Goal: Task Accomplishment & Management: Manage account settings

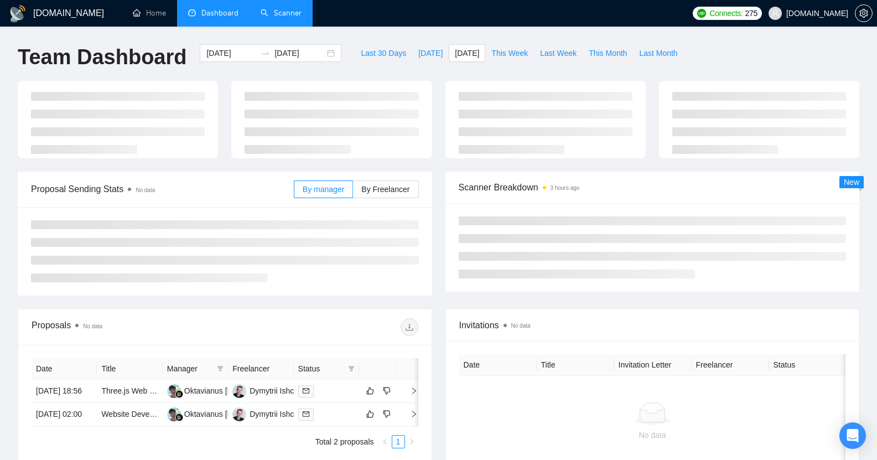
click at [283, 15] on link "Scanner" at bounding box center [281, 12] width 41 height 9
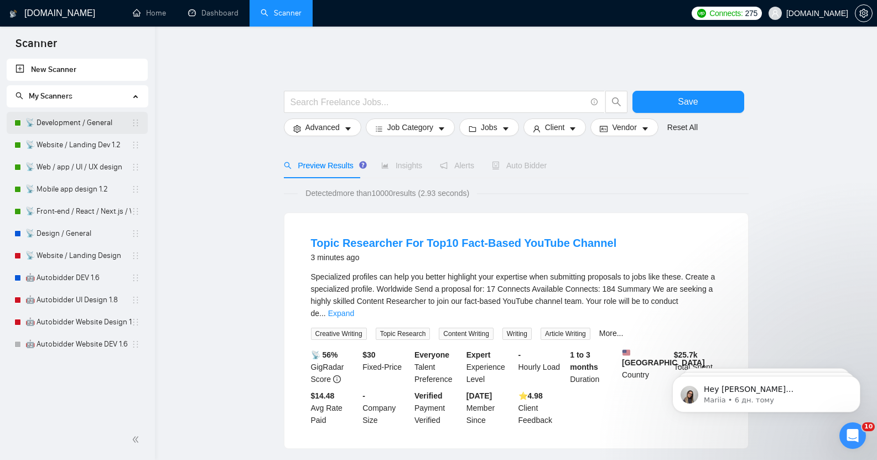
click at [74, 124] on link "📡 Development / General" at bounding box center [78, 123] width 106 height 22
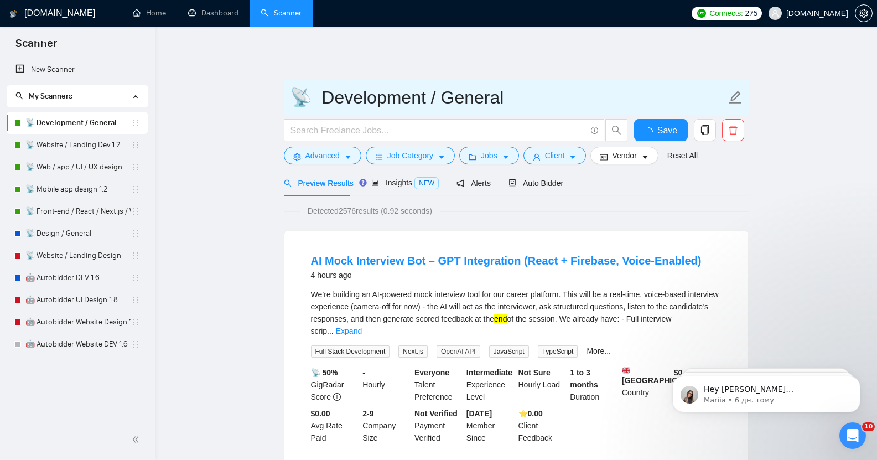
drag, startPoint x: 328, startPoint y: 89, endPoint x: 579, endPoint y: 96, distance: 251.4
click at [579, 96] on input "📡 Development / General" at bounding box center [508, 98] width 436 height 28
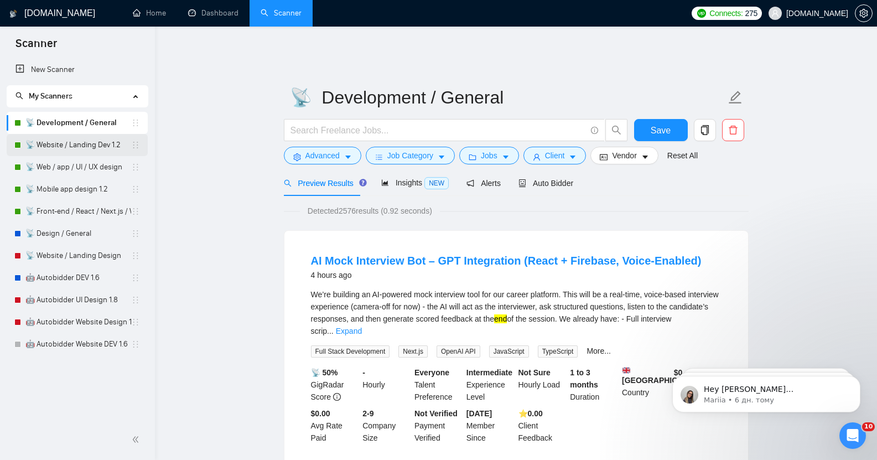
click at [73, 146] on link "📡 Website / Landing Dev 1.2" at bounding box center [78, 145] width 106 height 22
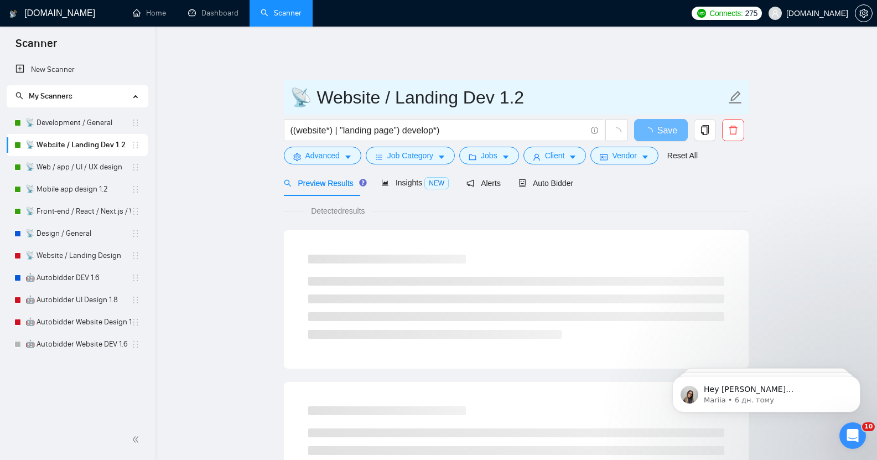
drag, startPoint x: 344, startPoint y: 94, endPoint x: 590, endPoint y: 100, distance: 246.4
click at [591, 101] on input "📡 Website / Landing Dev 1.2" at bounding box center [508, 98] width 436 height 28
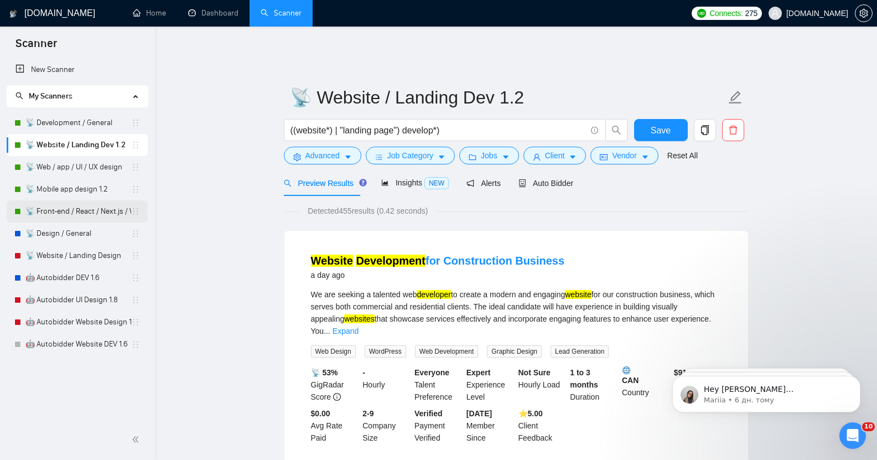
drag, startPoint x: 59, startPoint y: 211, endPoint x: 118, endPoint y: 213, distance: 59.2
click at [59, 211] on link "📡 Front-end / React / Next.js / WebGL / GSAP" at bounding box center [78, 211] width 106 height 22
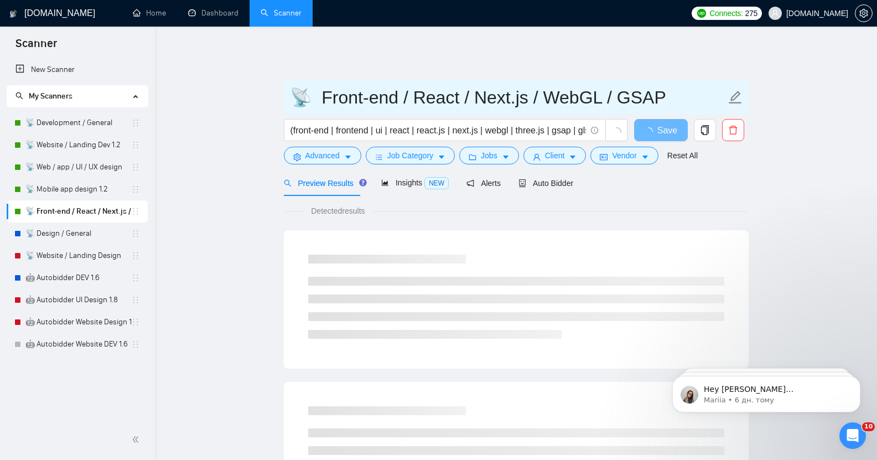
drag, startPoint x: 354, startPoint y: 90, endPoint x: 767, endPoint y: 113, distance: 413.0
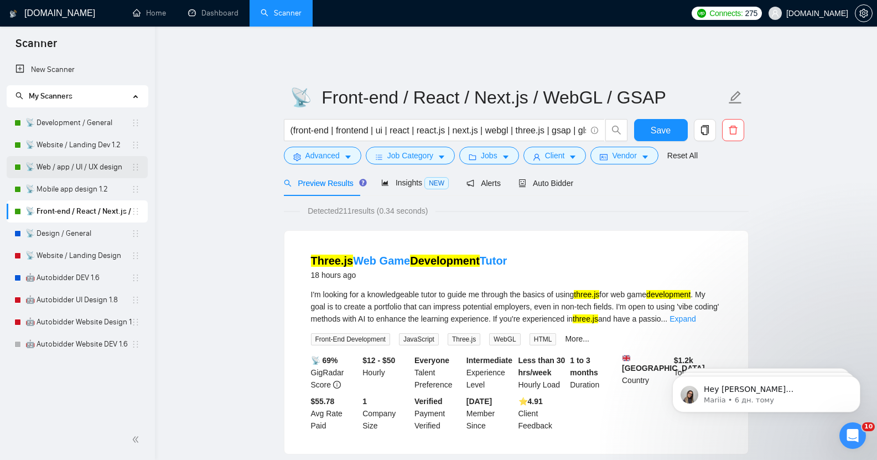
click at [67, 169] on link "📡 Web / app / UI / UX design" at bounding box center [78, 167] width 106 height 22
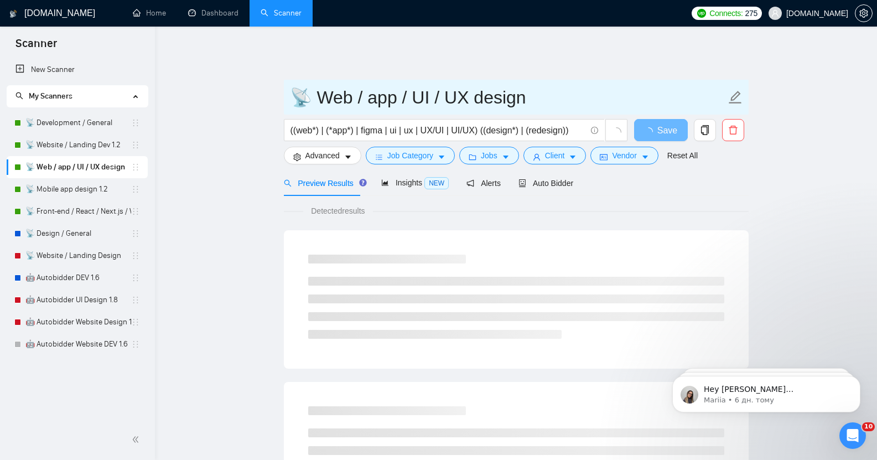
drag, startPoint x: 320, startPoint y: 86, endPoint x: 608, endPoint y: 101, distance: 288.7
click at [608, 101] on input "📡 Web / app / UI / UX design" at bounding box center [508, 98] width 436 height 28
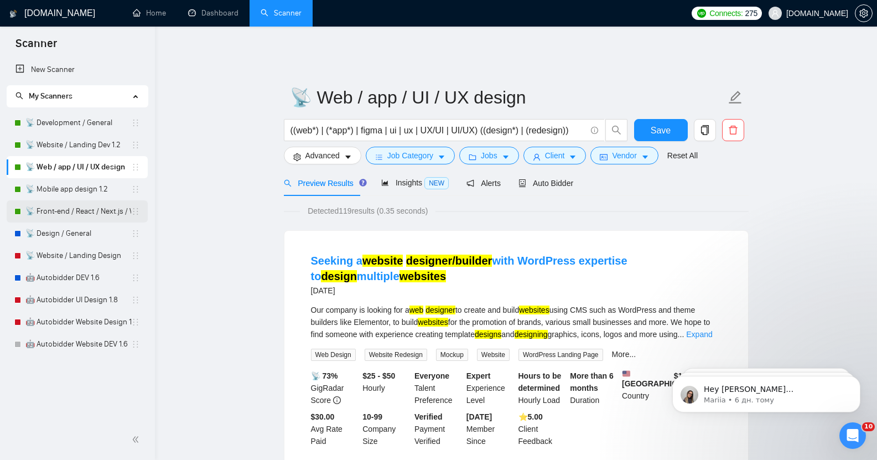
drag, startPoint x: 58, startPoint y: 191, endPoint x: 141, endPoint y: 205, distance: 83.5
click at [58, 191] on link "📡 Mobile app design 1.2" at bounding box center [78, 189] width 106 height 22
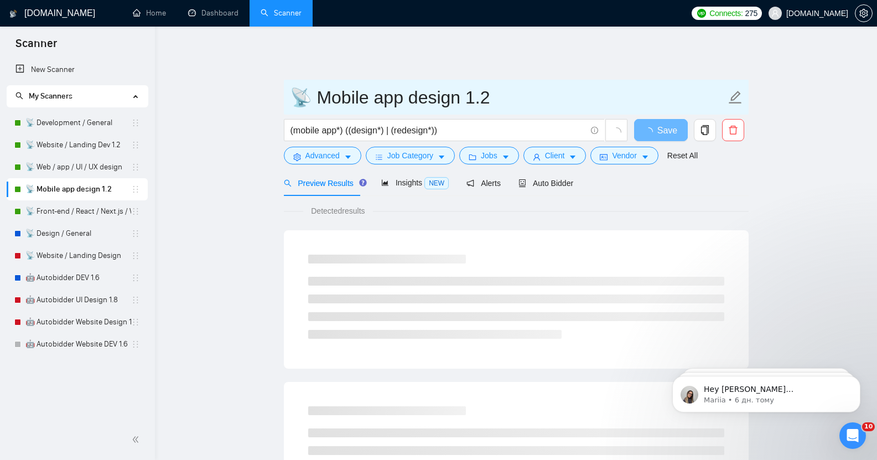
drag, startPoint x: 321, startPoint y: 91, endPoint x: 542, endPoint y: 104, distance: 221.7
click at [542, 103] on span "📡 Mobile app design 1.2" at bounding box center [516, 97] width 465 height 35
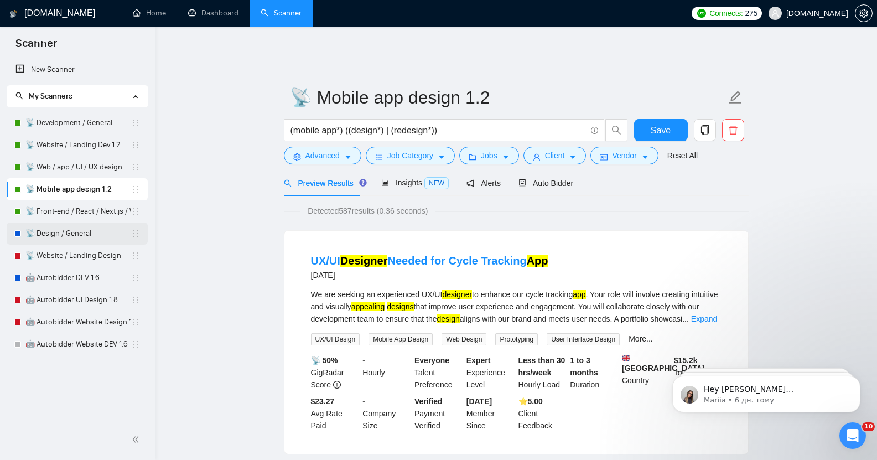
click at [52, 238] on link "📡 Design / General" at bounding box center [78, 233] width 106 height 22
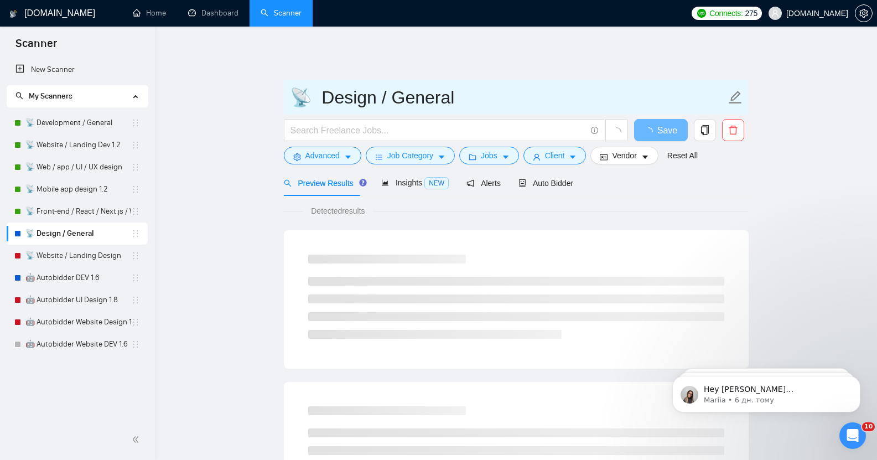
drag, startPoint x: 327, startPoint y: 89, endPoint x: 512, endPoint y: 82, distance: 185.5
click at [512, 84] on input "📡 Design / General" at bounding box center [508, 98] width 436 height 28
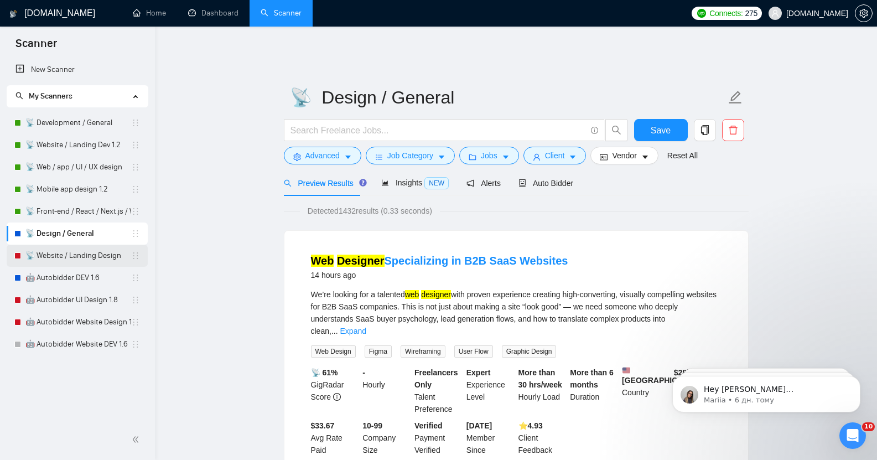
click at [60, 253] on link "📡 Website / Landing Design" at bounding box center [78, 256] width 106 height 22
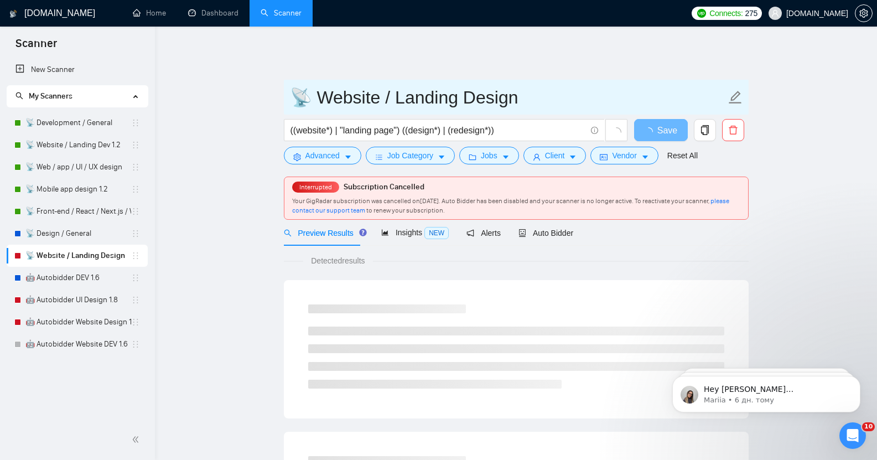
drag, startPoint x: 325, startPoint y: 89, endPoint x: 590, endPoint y: 98, distance: 265.3
click at [590, 98] on input "📡 Website / Landing Design" at bounding box center [508, 98] width 436 height 28
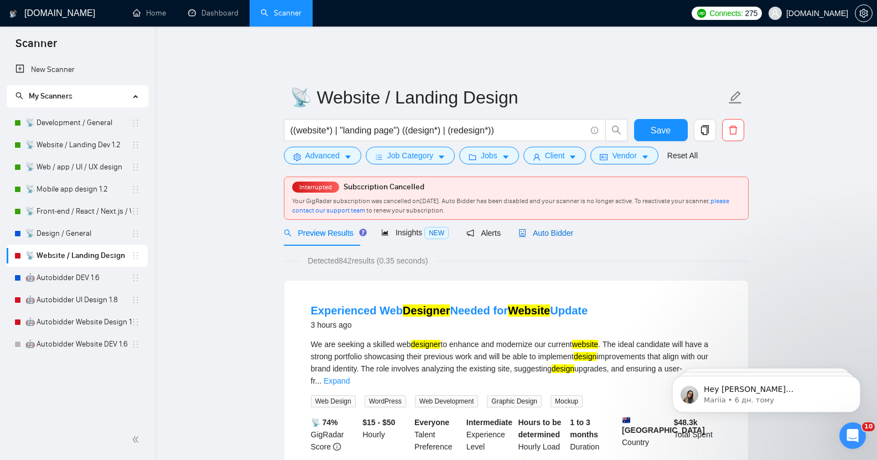
click at [557, 229] on span "Auto Bidder" at bounding box center [546, 233] width 55 height 9
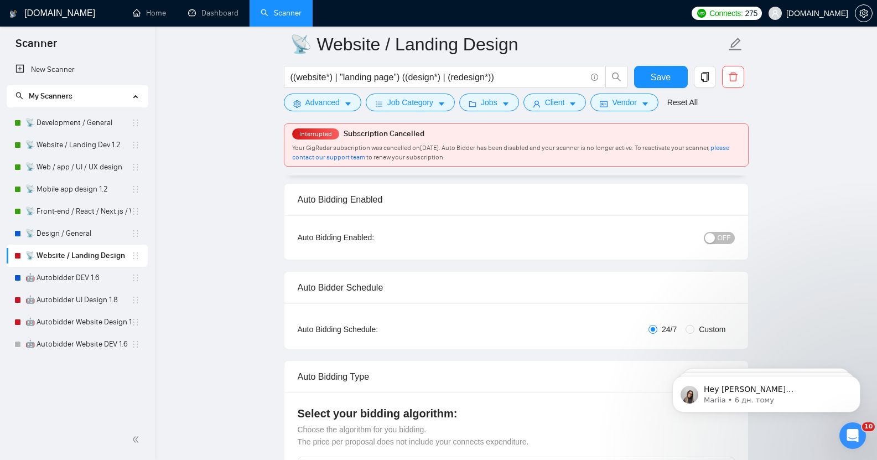
scroll to position [82, 0]
click at [94, 125] on link "📡 Development / General" at bounding box center [78, 123] width 106 height 22
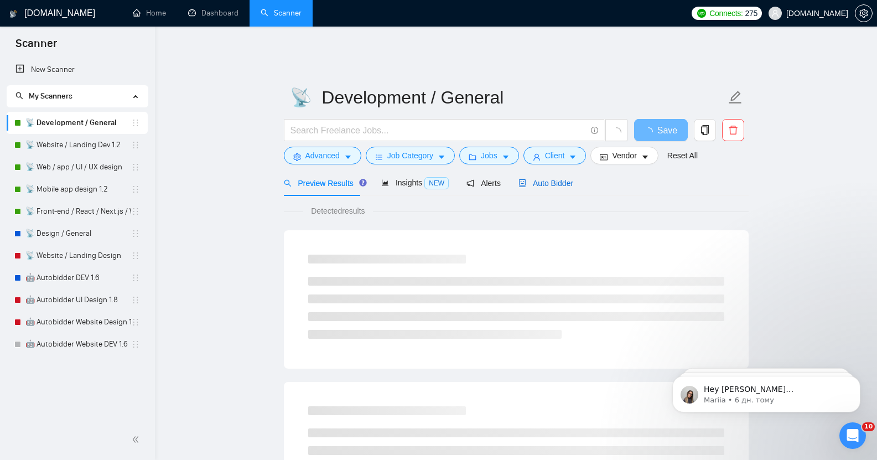
click at [548, 179] on span "Auto Bidder" at bounding box center [546, 183] width 55 height 9
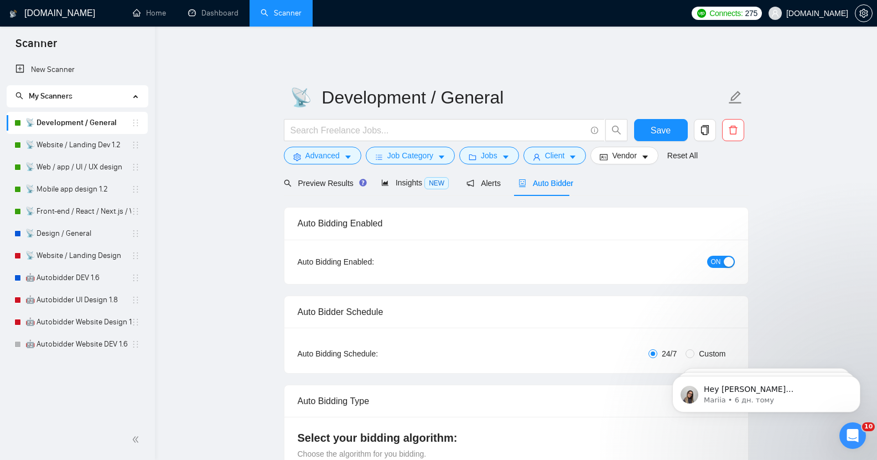
click at [727, 260] on div "ON" at bounding box center [662, 262] width 146 height 18
click at [722, 256] on button "ON" at bounding box center [721, 262] width 28 height 12
click at [659, 123] on span "Save" at bounding box center [661, 130] width 20 height 14
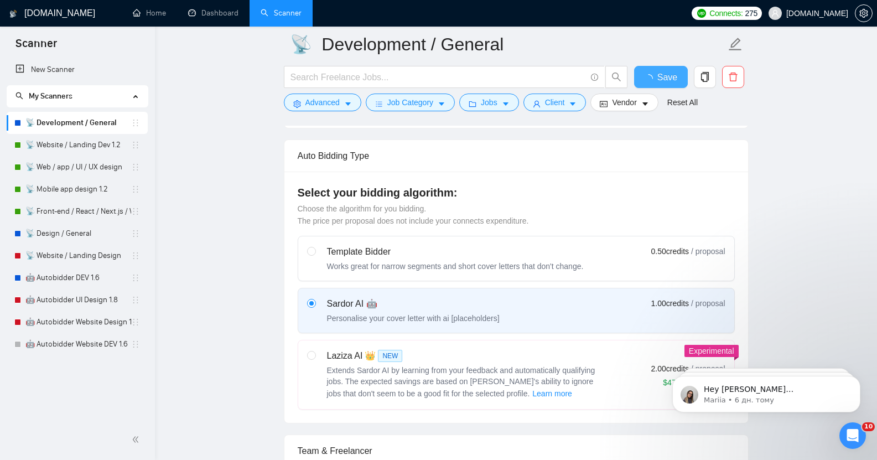
checkbox input "true"
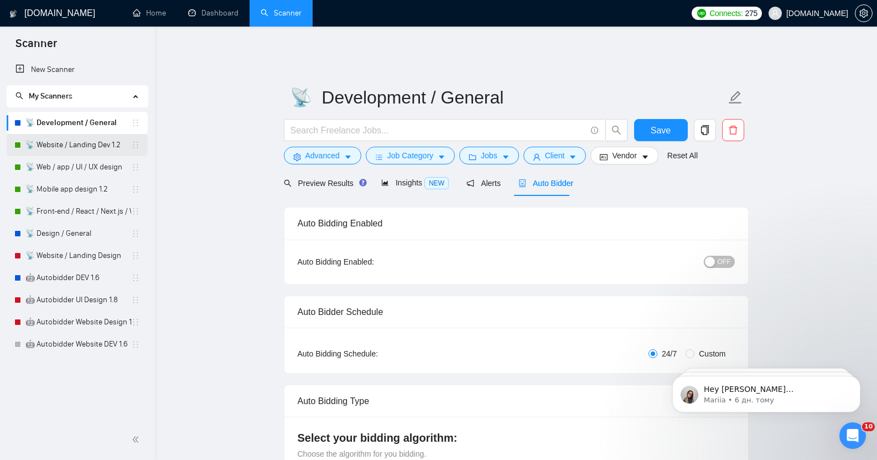
click at [90, 149] on link "📡 Website / Landing Dev 1.2" at bounding box center [78, 145] width 106 height 22
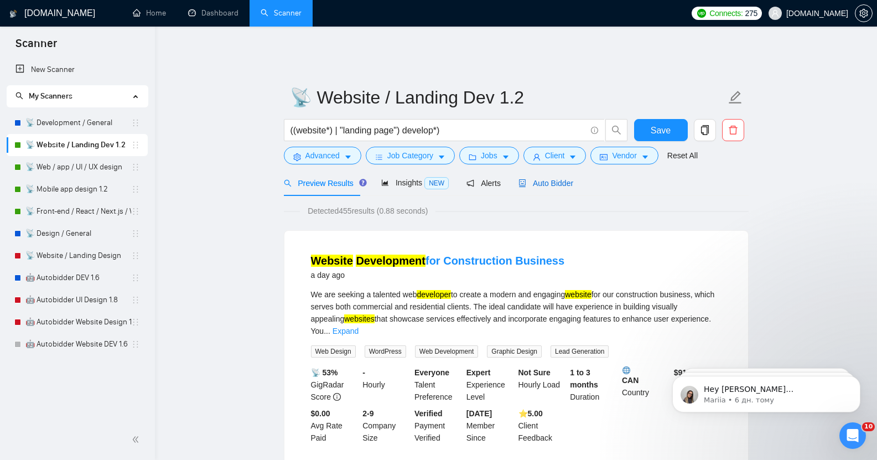
click at [556, 179] on span "Auto Bidder" at bounding box center [546, 183] width 55 height 9
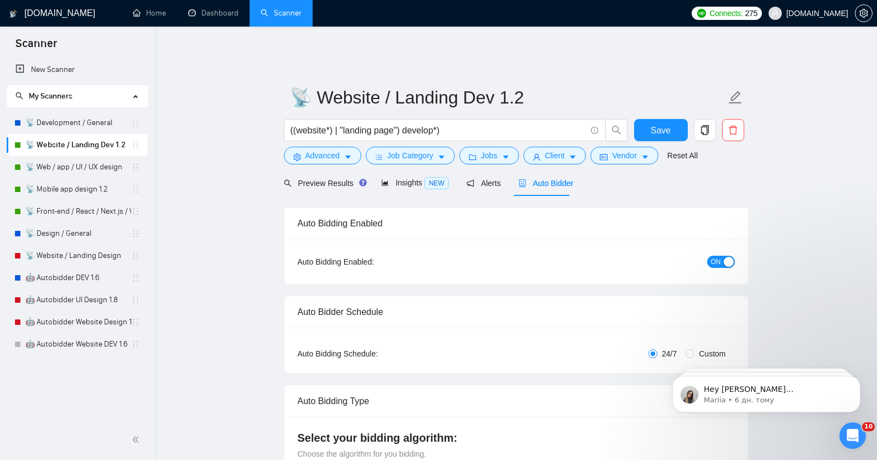
checkbox input "true"
click at [728, 257] on div "button" at bounding box center [729, 262] width 10 height 10
click at [662, 123] on span "Save" at bounding box center [661, 130] width 20 height 14
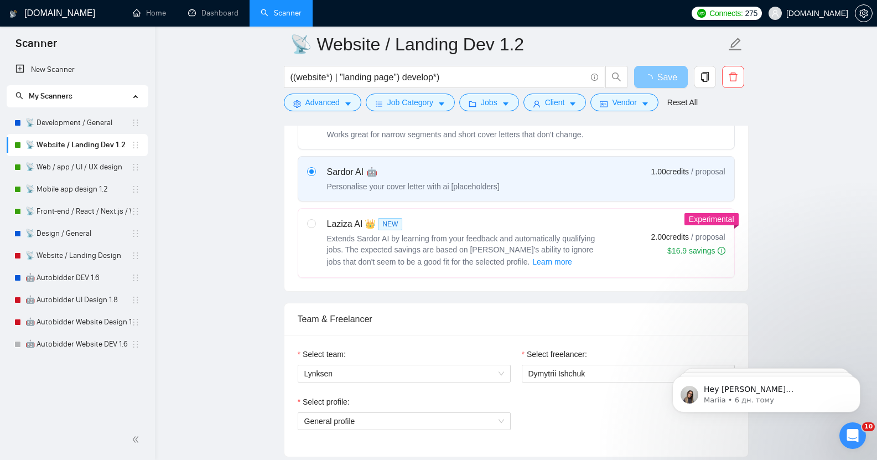
scroll to position [385, 0]
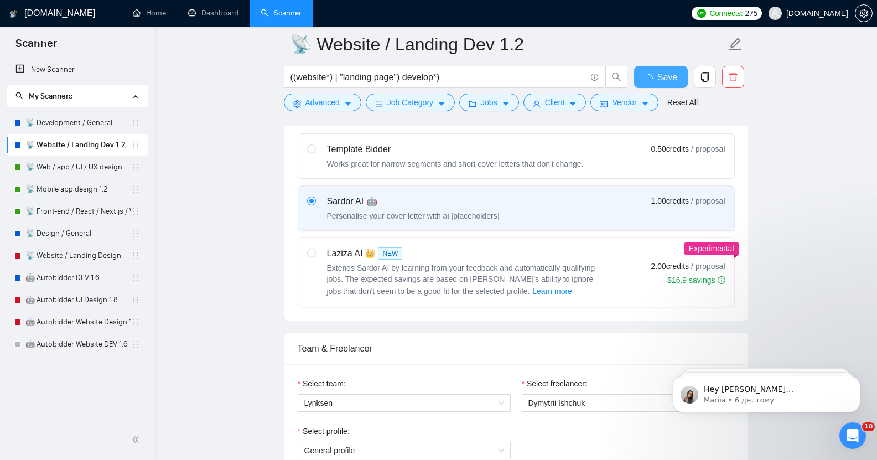
checkbox input "true"
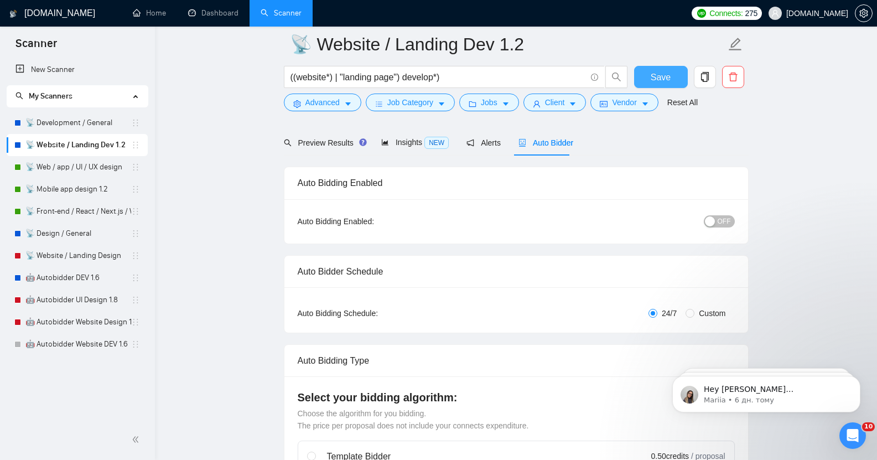
scroll to position [0, 0]
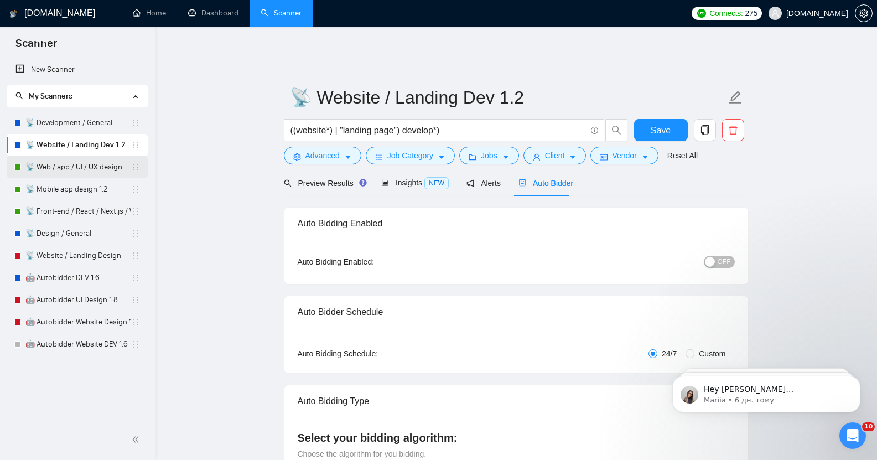
click at [59, 165] on link "📡 Web / app / UI / UX design" at bounding box center [78, 167] width 106 height 22
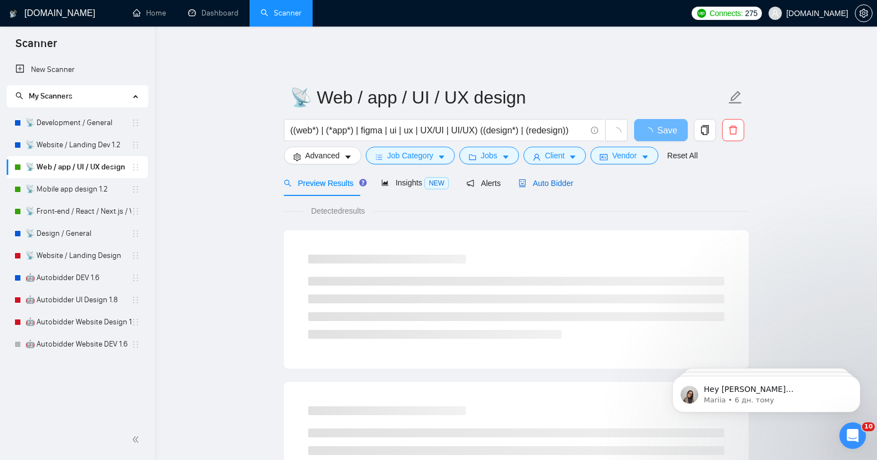
click at [551, 179] on span "Auto Bidder" at bounding box center [546, 183] width 55 height 9
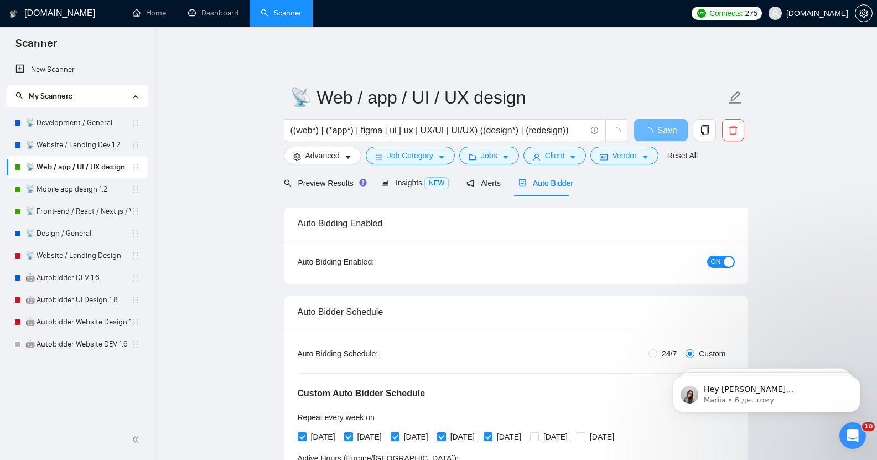
drag, startPoint x: 721, startPoint y: 263, endPoint x: 719, endPoint y: 256, distance: 7.8
click at [719, 256] on div "Auto Bidding Enabled: ON" at bounding box center [516, 262] width 464 height 44
click at [719, 256] on span "ON" at bounding box center [716, 262] width 10 height 12
click at [657, 123] on span "Save" at bounding box center [661, 130] width 20 height 14
click at [69, 190] on link "📡 Mobile app design 1.2" at bounding box center [78, 189] width 106 height 22
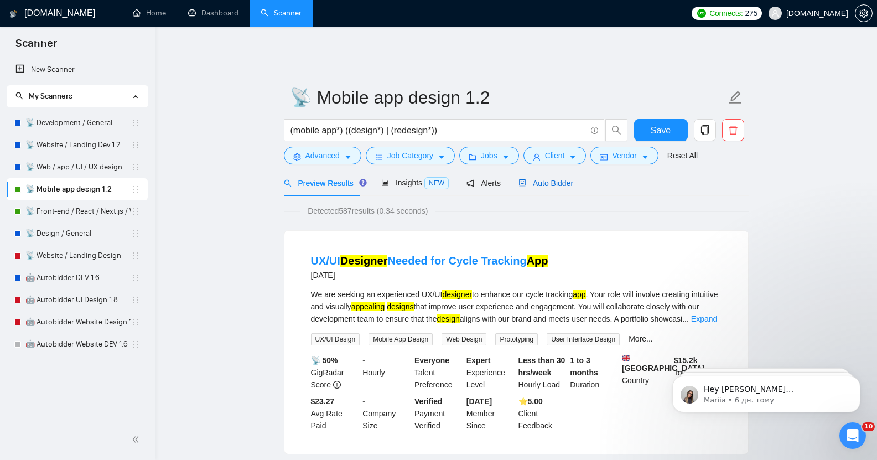
click at [536, 179] on span "Auto Bidder" at bounding box center [546, 183] width 55 height 9
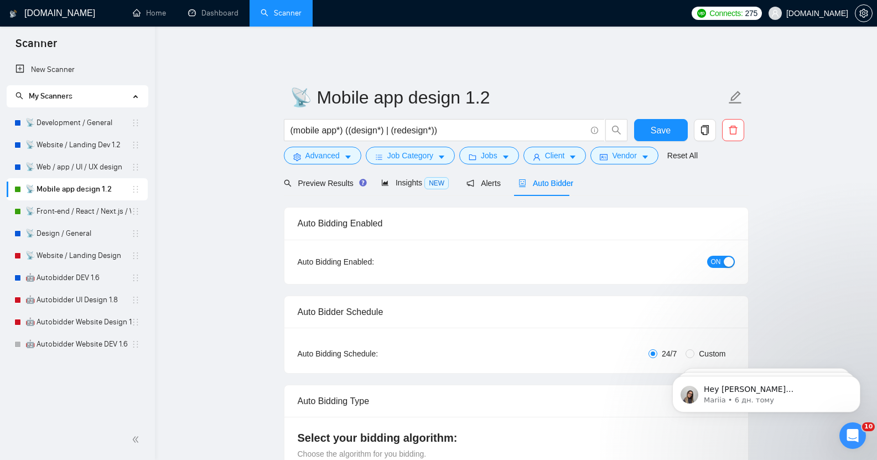
checkbox input "true"
click at [721, 256] on button "ON" at bounding box center [721, 262] width 28 height 12
click at [662, 126] on span "Save" at bounding box center [661, 130] width 20 height 14
checkbox input "true"
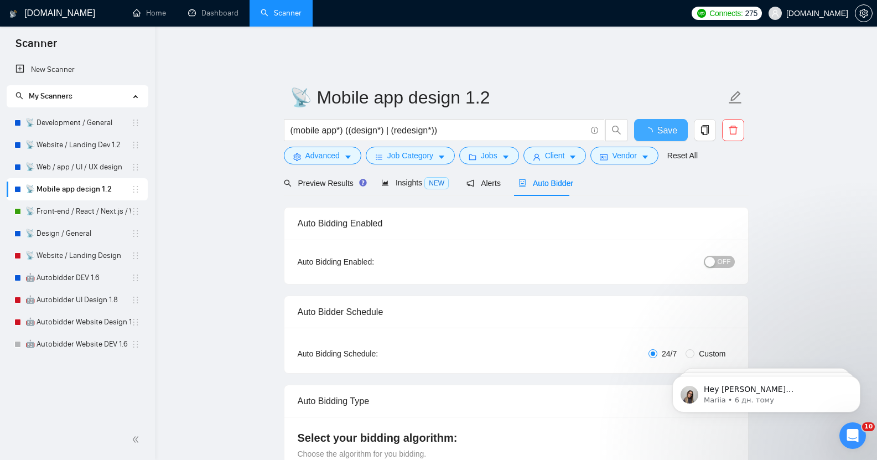
checkbox input "true"
click at [61, 208] on link "📡 Front-end / React / Next.js / WebGL / GSAP" at bounding box center [78, 211] width 106 height 22
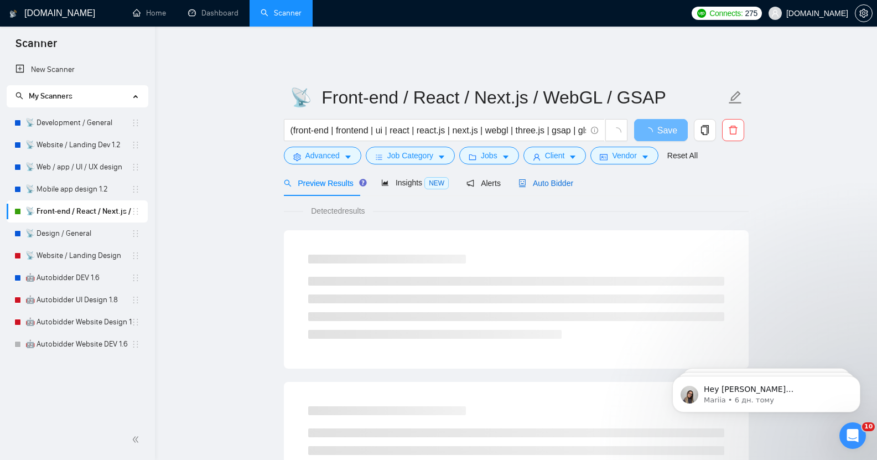
click at [531, 179] on span "Auto Bidder" at bounding box center [546, 183] width 55 height 9
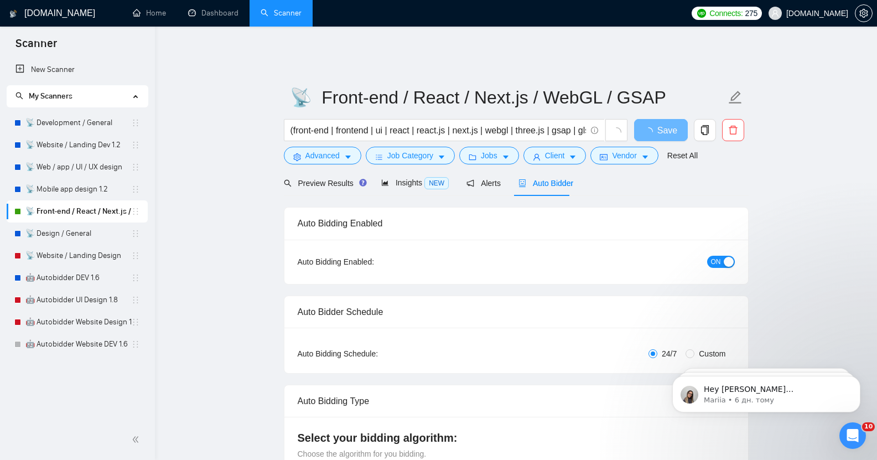
checkbox input "true"
click at [719, 256] on span "ON" at bounding box center [716, 262] width 10 height 12
click at [660, 128] on span "Save" at bounding box center [661, 130] width 20 height 14
checkbox input "true"
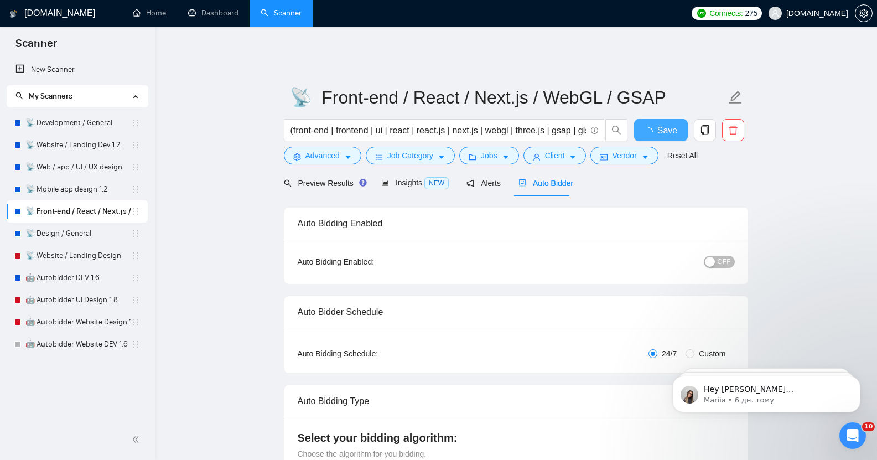
checkbox input "true"
click at [68, 151] on link "📡 Website / Landing Dev 1.2" at bounding box center [78, 145] width 106 height 22
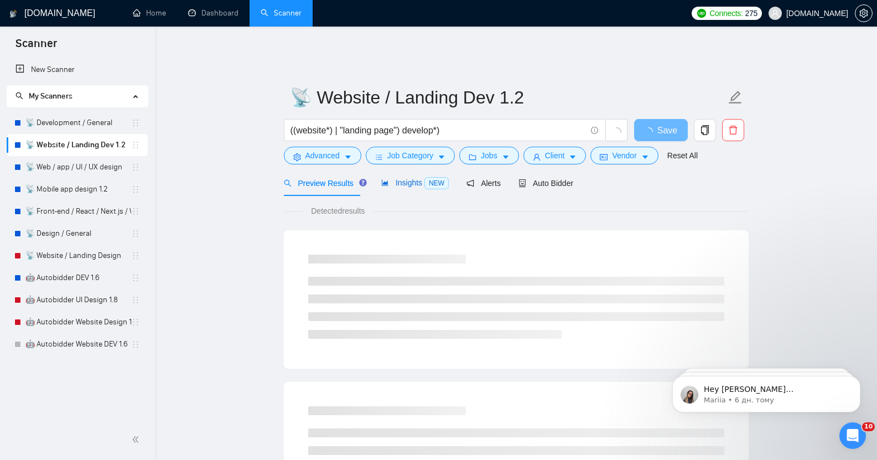
click at [400, 178] on span "Insights NEW" at bounding box center [415, 182] width 68 height 9
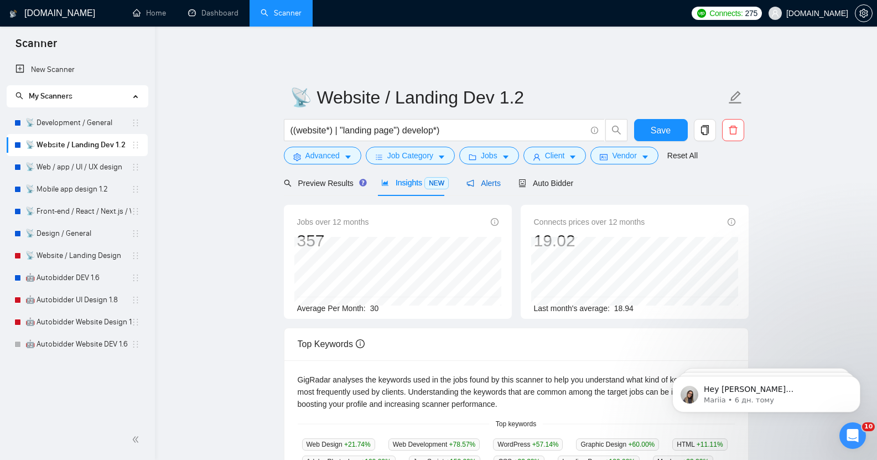
click at [489, 179] on span "Alerts" at bounding box center [484, 183] width 34 height 9
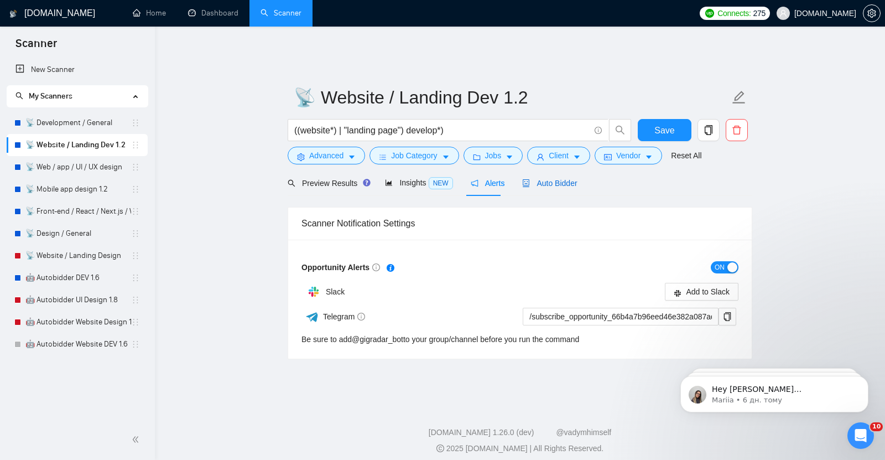
click at [536, 179] on span "Auto Bidder" at bounding box center [549, 183] width 55 height 9
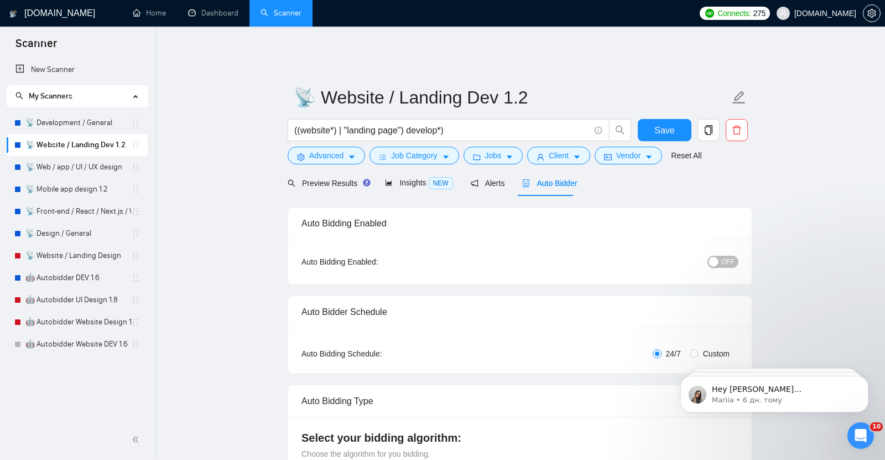
checkbox input "true"
click at [320, 179] on span "Preview Results" at bounding box center [324, 183] width 80 height 9
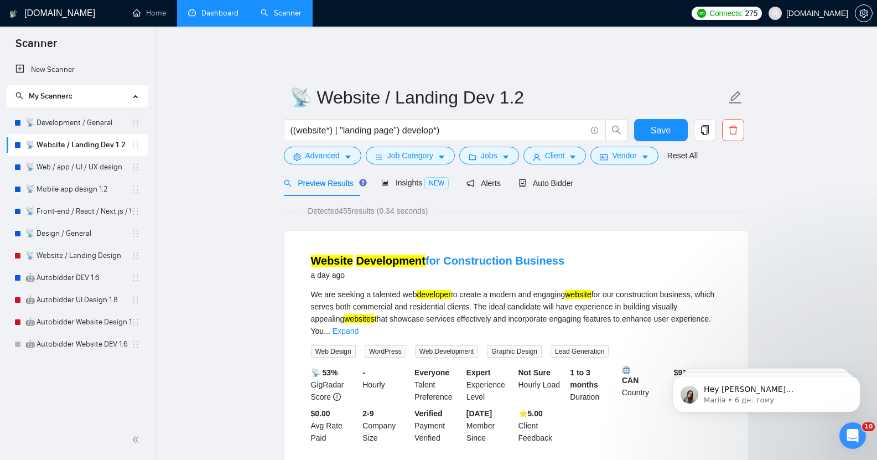
click at [210, 14] on link "Dashboard" at bounding box center [213, 12] width 50 height 9
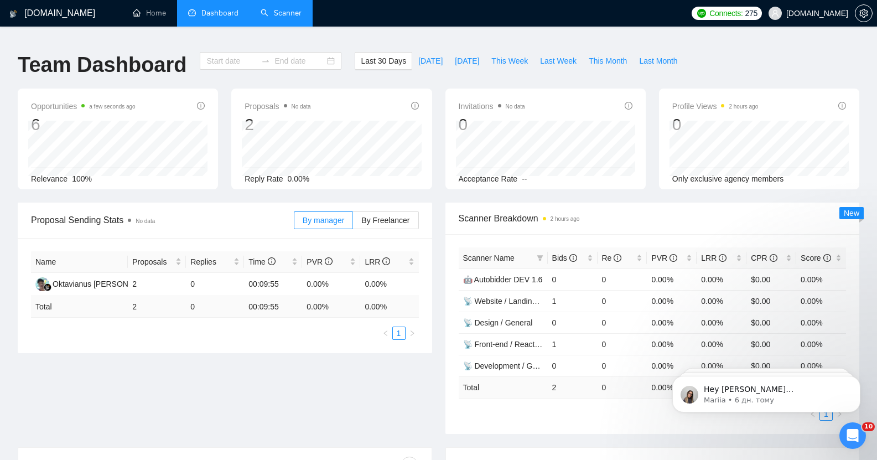
type input "[DATE]"
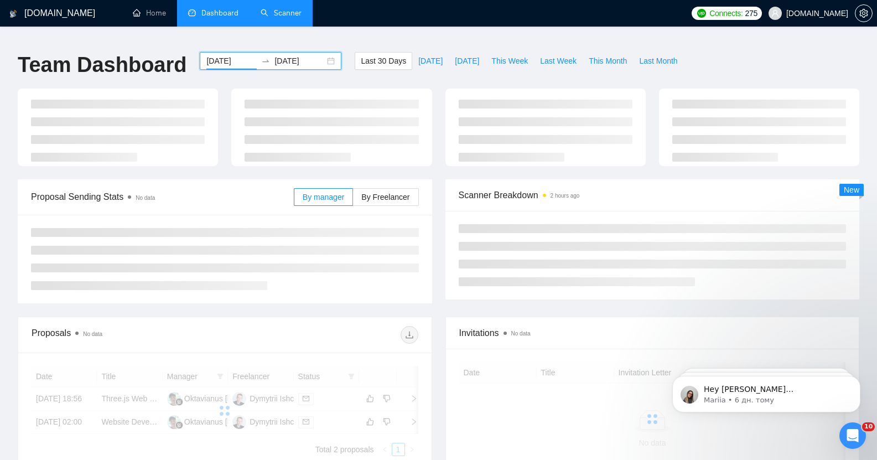
click at [211, 55] on input "[DATE]" at bounding box center [231, 61] width 50 height 12
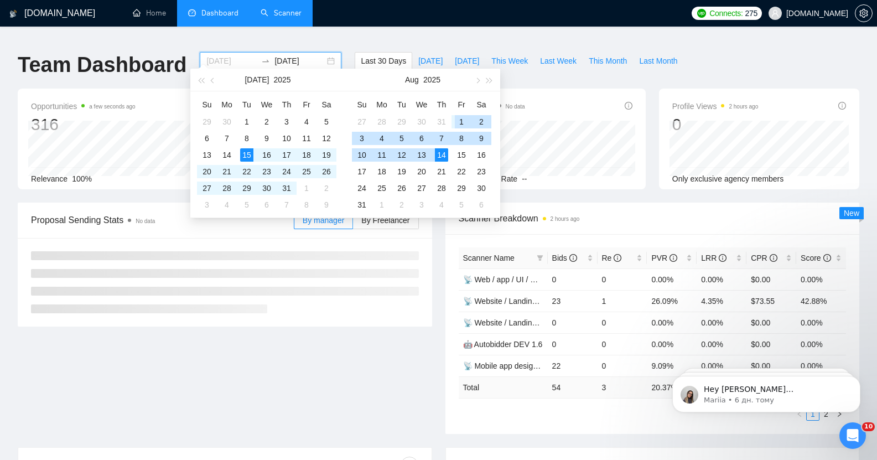
type input "[DATE]"
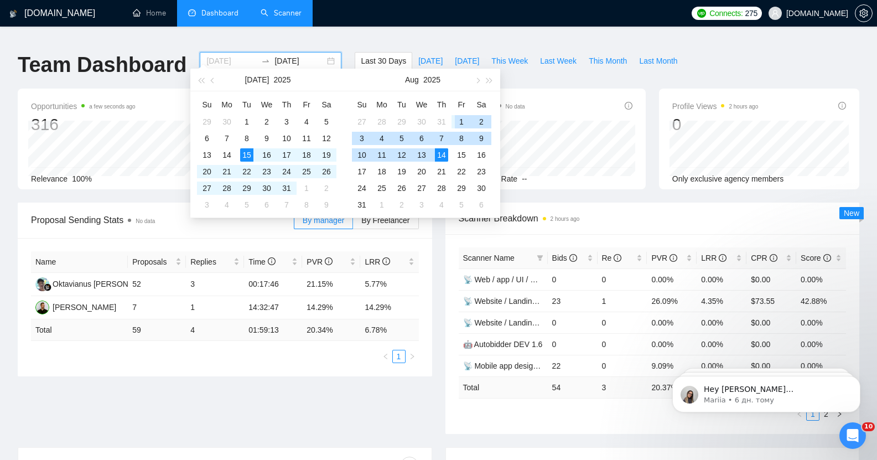
click at [458, 121] on div "1" at bounding box center [461, 121] width 13 height 13
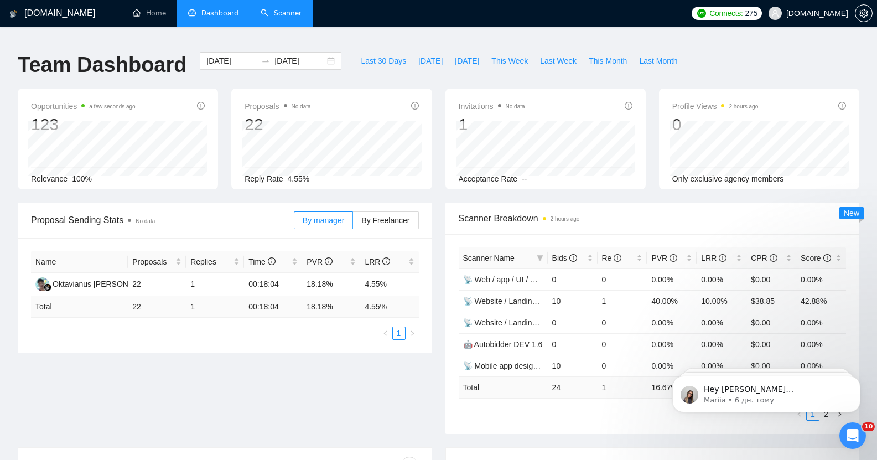
click at [339, 31] on div "[DOMAIN_NAME] Home Dashboard Scanner Connects: 275 [DOMAIN_NAME] Team Dashboard…" at bounding box center [438, 446] width 877 height 877
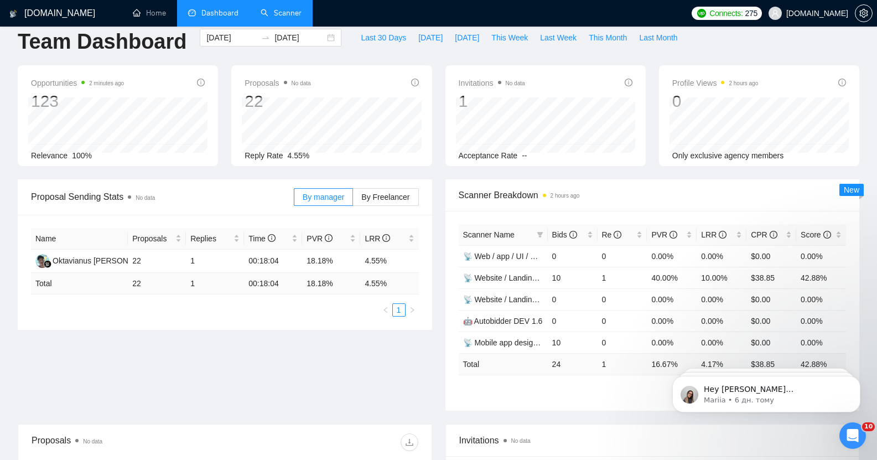
scroll to position [12, 0]
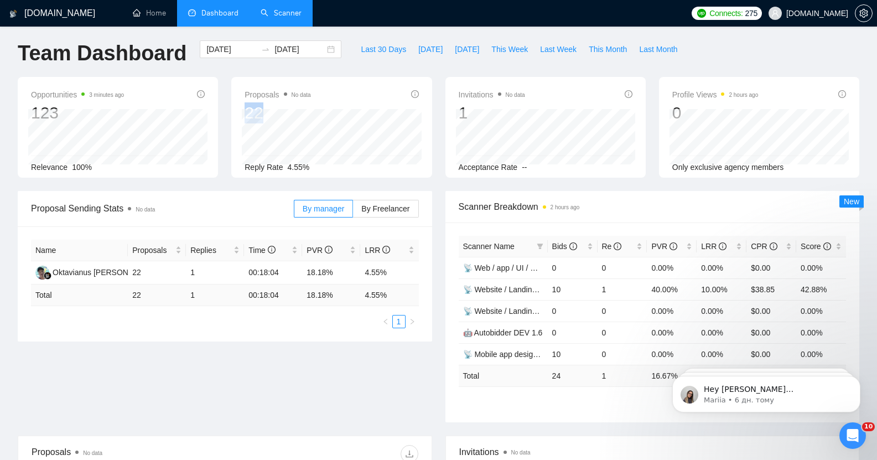
click at [267, 101] on div "Proposals No data 22 [DATE] Sent 4 Reply Rate 4.55%" at bounding box center [332, 130] width 174 height 85
click at [292, 11] on link "Scanner" at bounding box center [281, 12] width 41 height 9
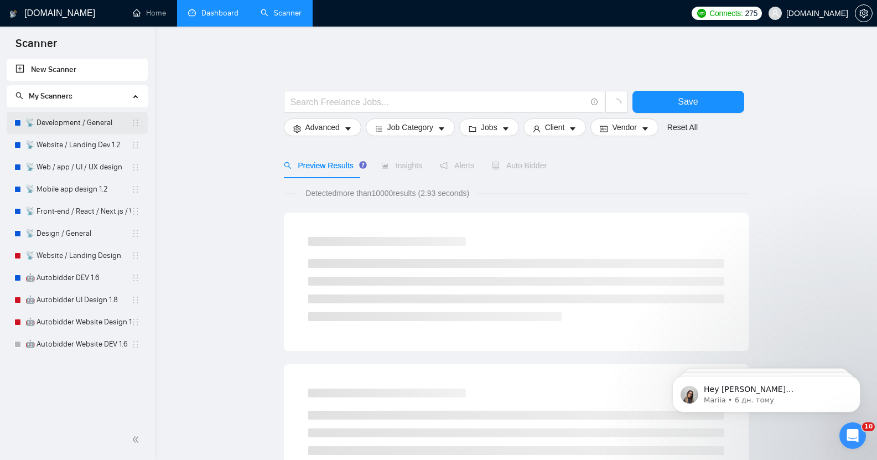
click at [61, 123] on link "📡 Development / General" at bounding box center [78, 123] width 106 height 22
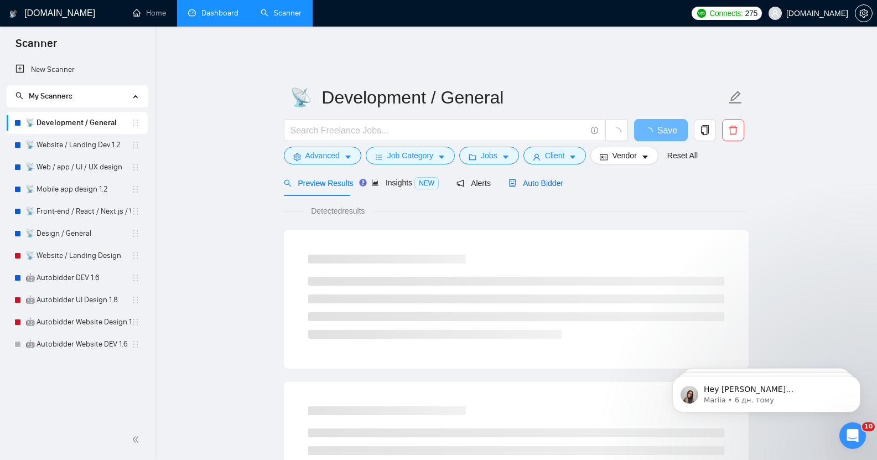
click at [536, 179] on span "Auto Bidder" at bounding box center [536, 183] width 55 height 9
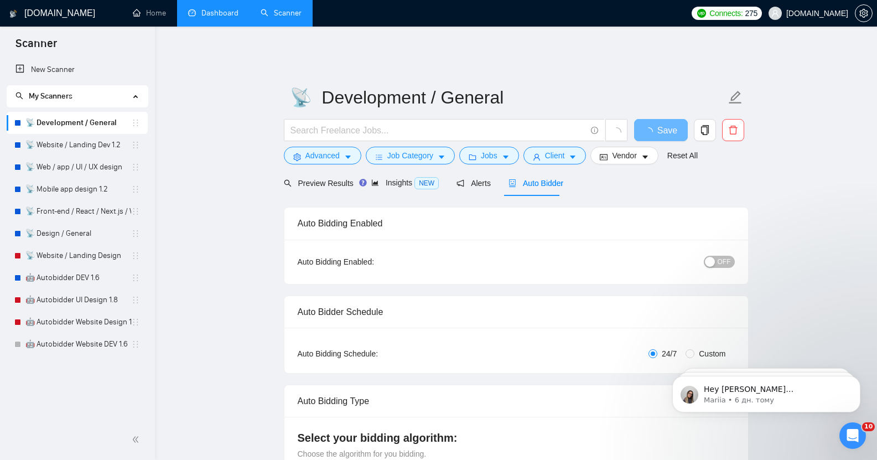
checkbox input "true"
click at [302, 179] on span "Preview Results" at bounding box center [324, 183] width 80 height 9
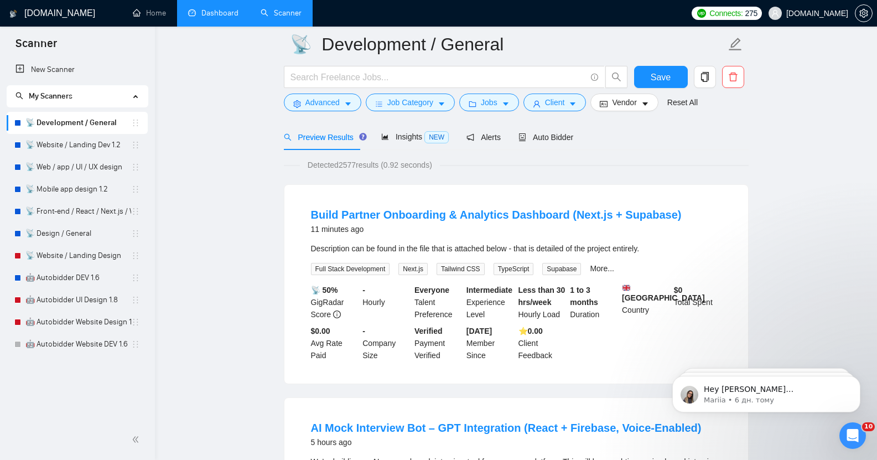
scroll to position [47, 0]
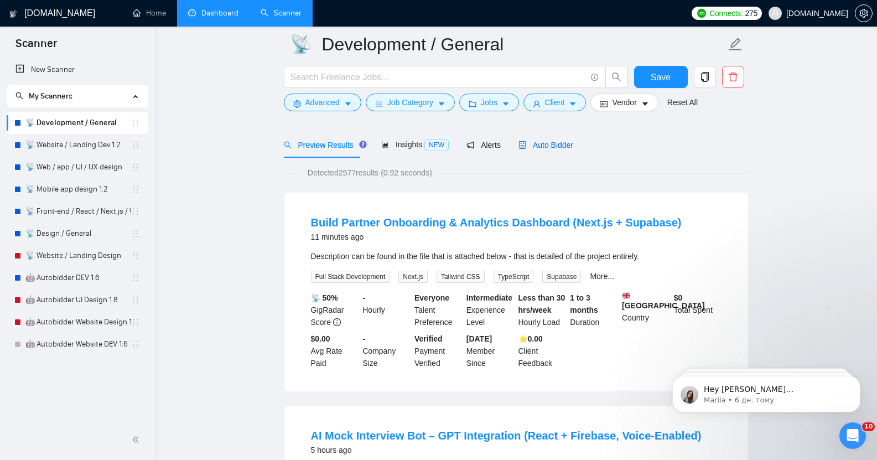
click at [543, 141] on span "Auto Bidder" at bounding box center [546, 145] width 55 height 9
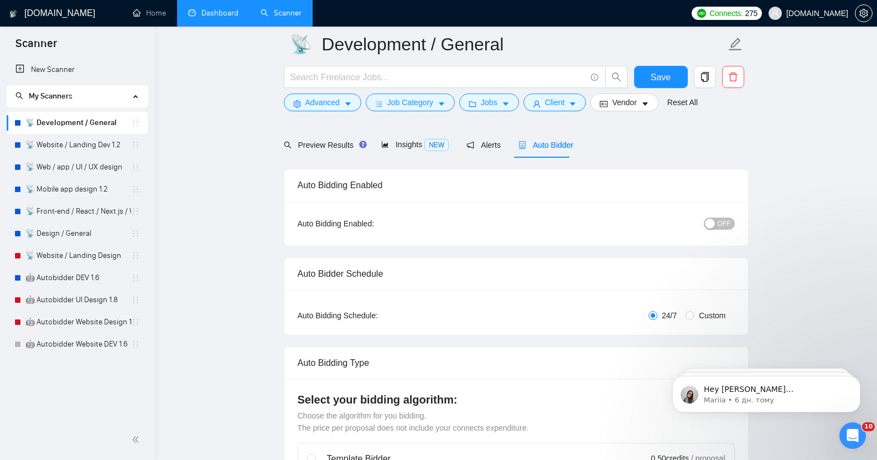
checkbox input "true"
click at [712, 219] on div "button" at bounding box center [710, 224] width 10 height 10
click at [653, 80] on span "Save" at bounding box center [661, 77] width 20 height 14
click at [308, 141] on span "Preview Results" at bounding box center [324, 145] width 80 height 9
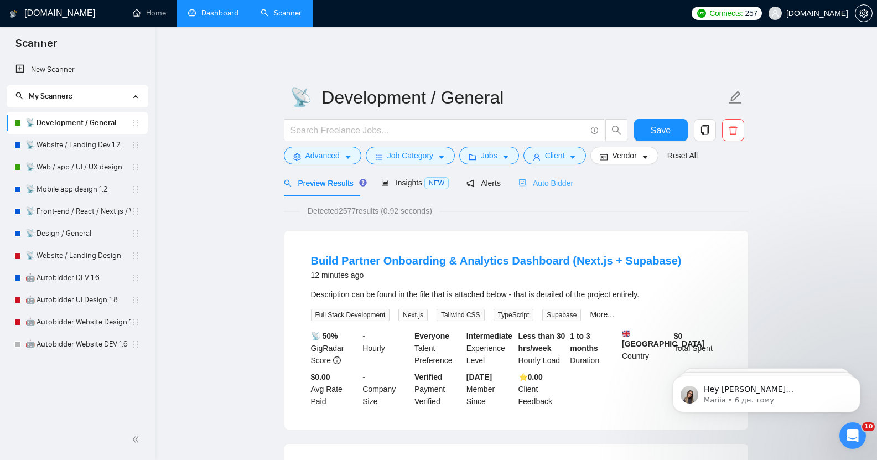
click at [541, 186] on div "Auto Bidder" at bounding box center [546, 183] width 55 height 26
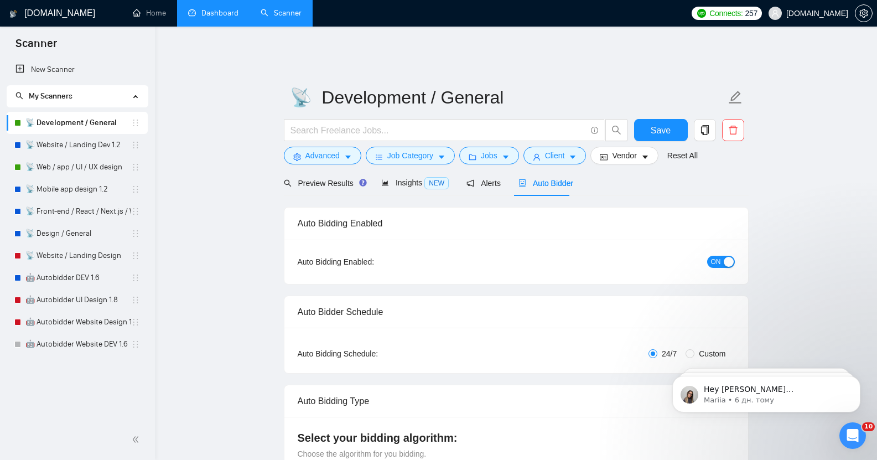
checkbox input "true"
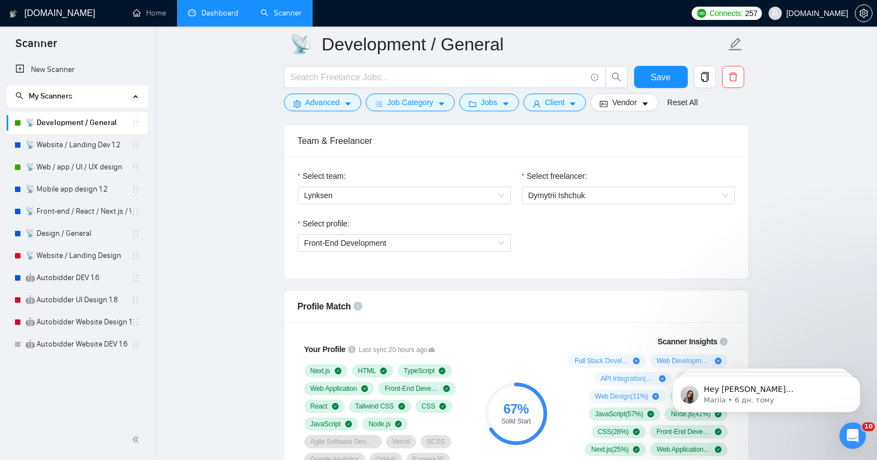
scroll to position [565, 0]
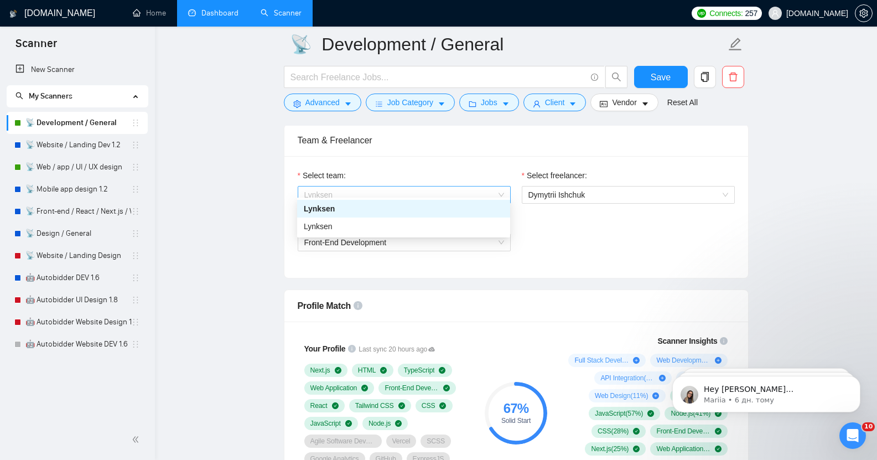
click at [321, 188] on span "Lynksen" at bounding box center [404, 195] width 200 height 17
click at [329, 206] on div "Lynksen" at bounding box center [404, 209] width 200 height 12
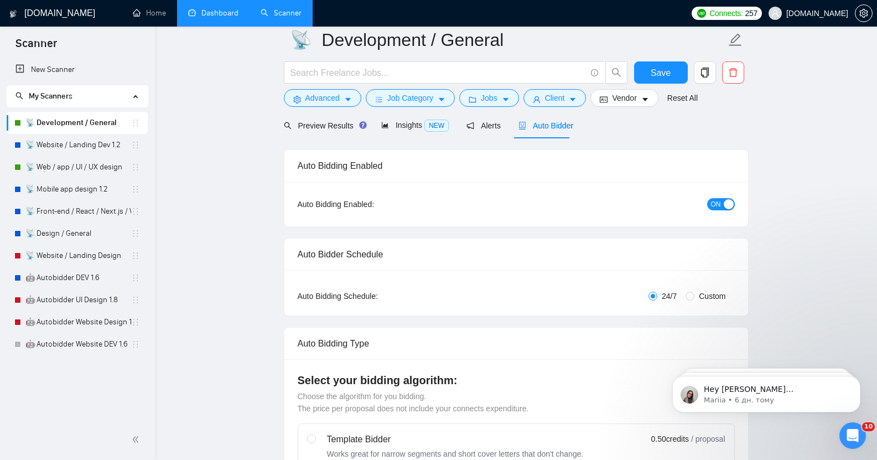
scroll to position [0, 0]
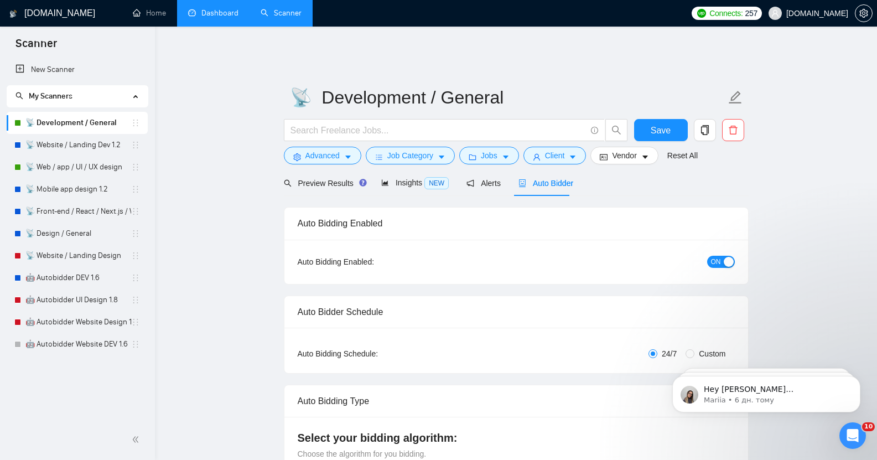
click at [215, 12] on link "Dashboard" at bounding box center [213, 12] width 50 height 9
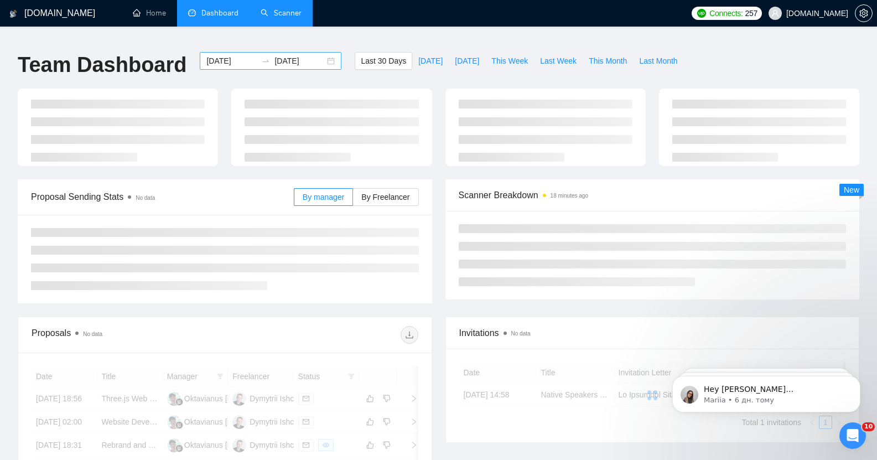
click at [212, 55] on input "[DATE]" at bounding box center [231, 61] width 50 height 12
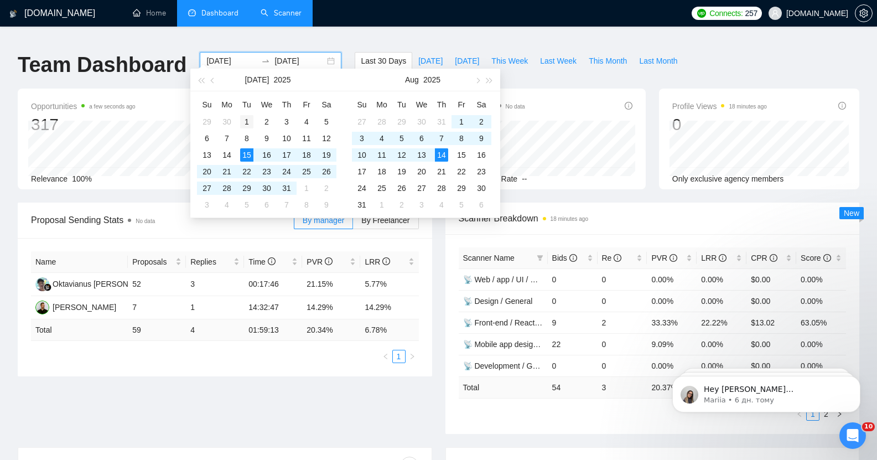
type input "[DATE]"
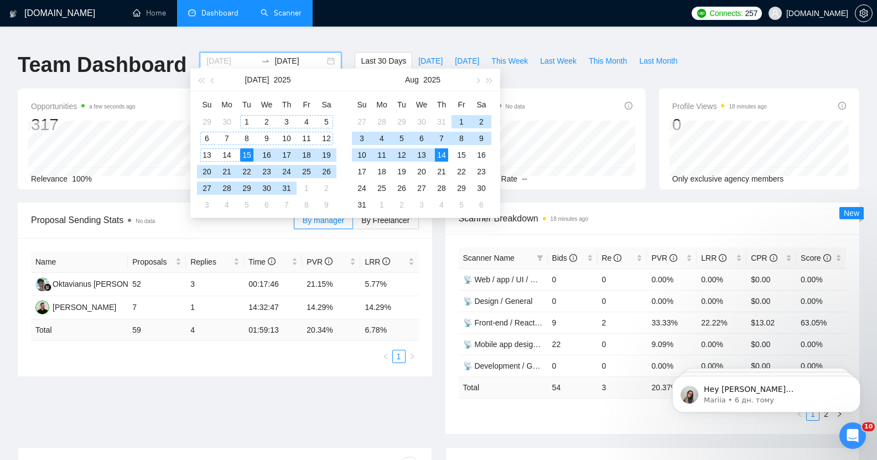
click at [246, 118] on div "1" at bounding box center [246, 121] width 13 height 13
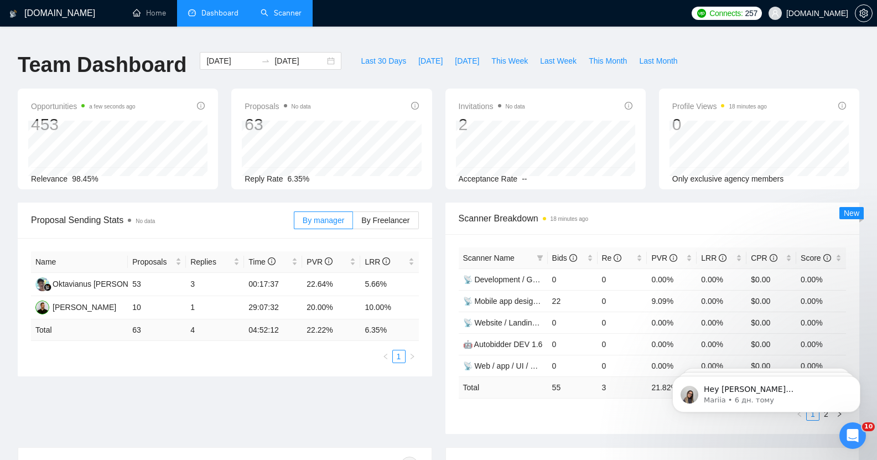
click at [364, 34] on div "[DOMAIN_NAME] Home Dashboard Scanner Connects: 257 [DOMAIN_NAME] Team Dashboard…" at bounding box center [438, 446] width 877 height 877
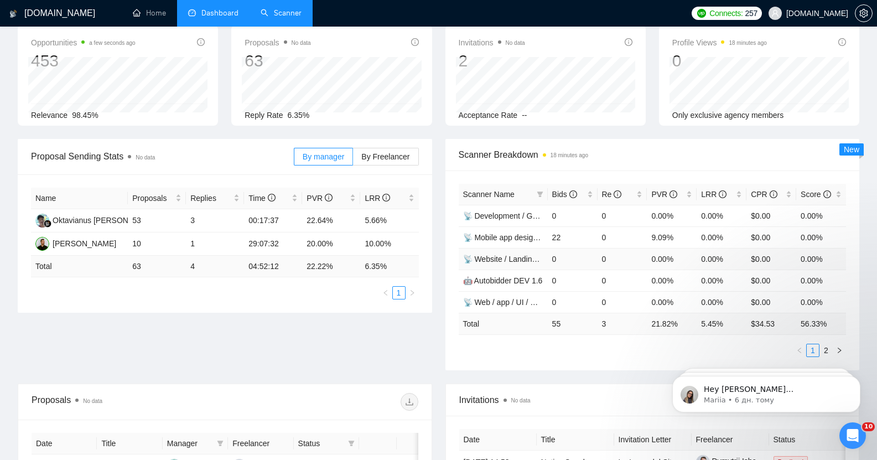
scroll to position [65, 0]
click at [840, 345] on icon "right" at bounding box center [839, 348] width 7 height 7
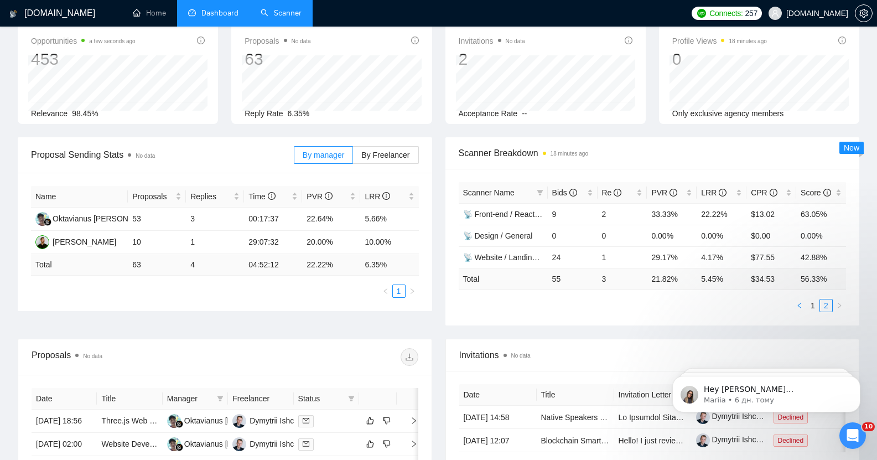
click at [797, 302] on icon "left" at bounding box center [799, 305] width 7 height 7
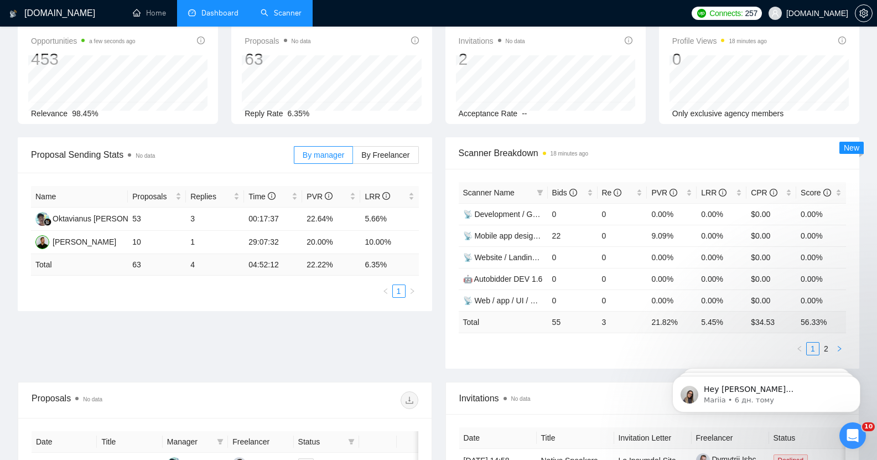
click at [840, 345] on icon "right" at bounding box center [839, 348] width 7 height 7
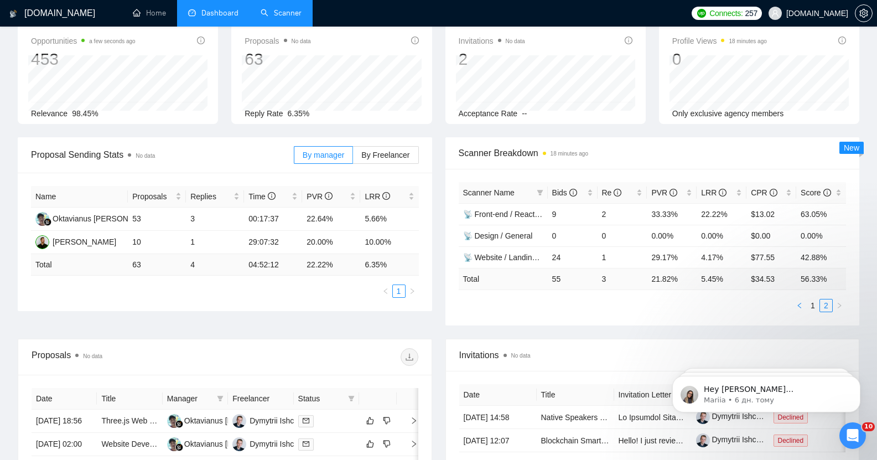
click at [798, 302] on icon "left" at bounding box center [799, 305] width 7 height 7
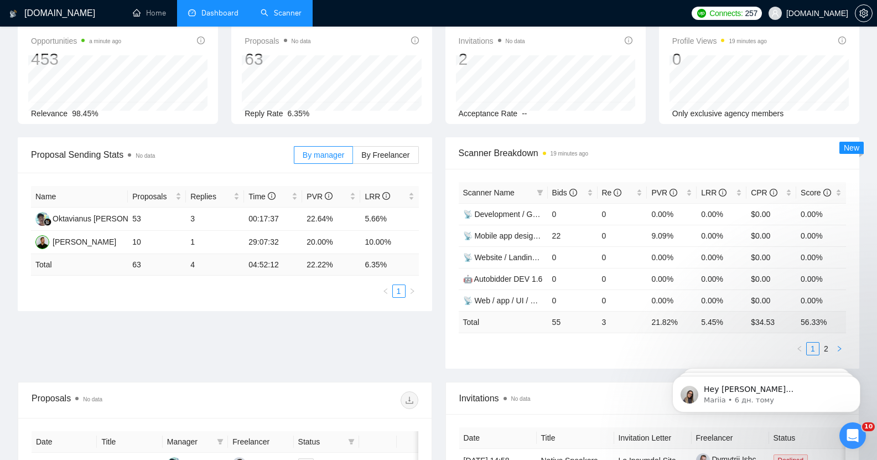
click at [840, 346] on icon "right" at bounding box center [839, 349] width 3 height 6
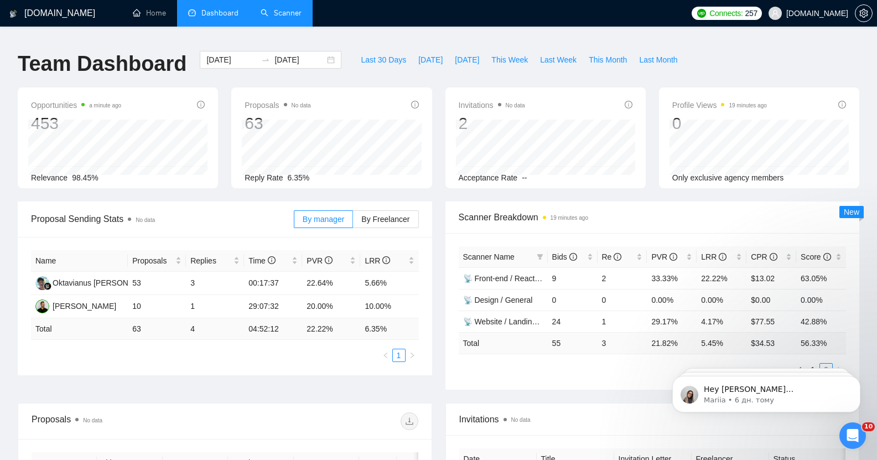
scroll to position [0, 0]
click at [283, 18] on link "Scanner" at bounding box center [281, 12] width 41 height 9
